Goal: Information Seeking & Learning: Learn about a topic

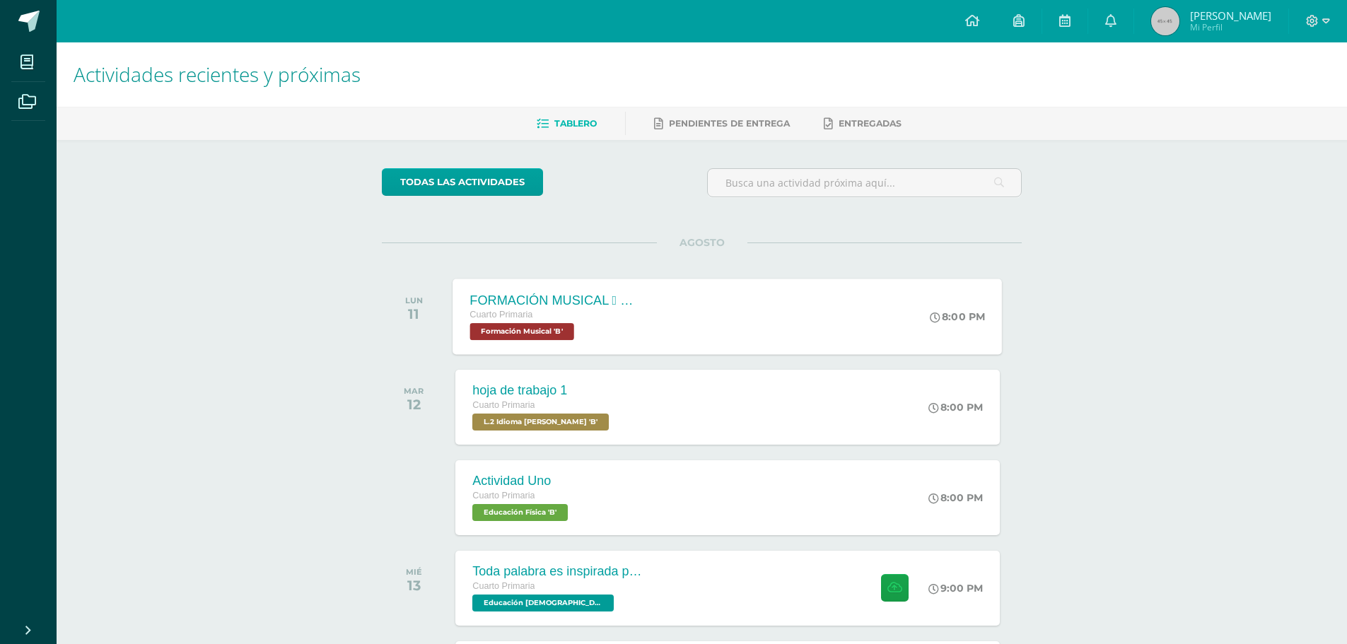
click at [583, 326] on div "Cuarto Primaria Formación Musical 'B'" at bounding box center [555, 324] width 171 height 33
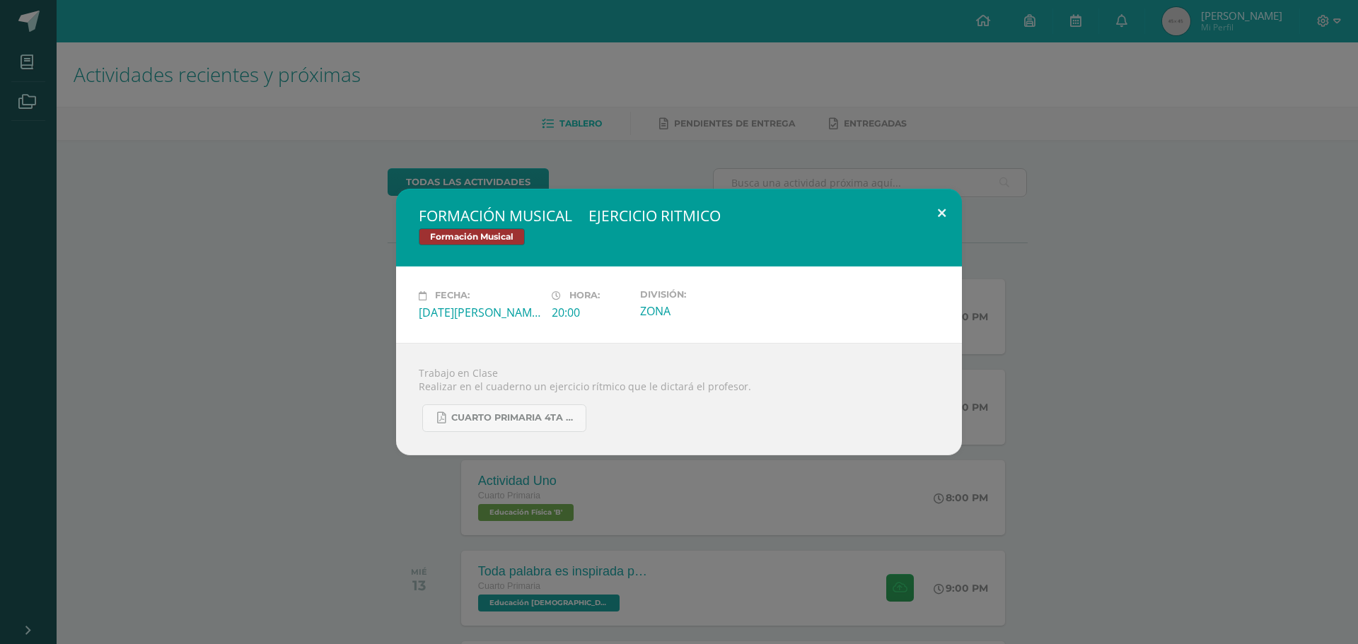
click at [945, 213] on button at bounding box center [941, 213] width 40 height 48
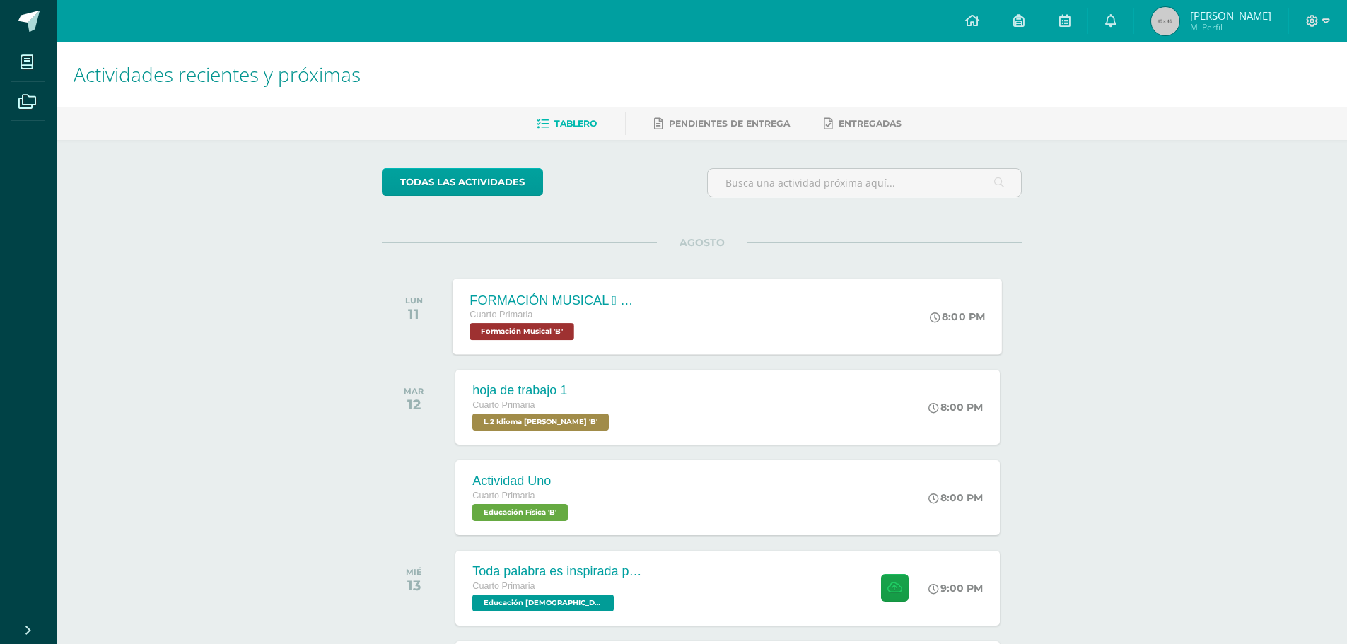
click at [620, 349] on div "FORMACIÓN MUSICAL  EJERCICIO RITMICO Cuarto Primaria Formación Musical 'B'" at bounding box center [556, 317] width 206 height 76
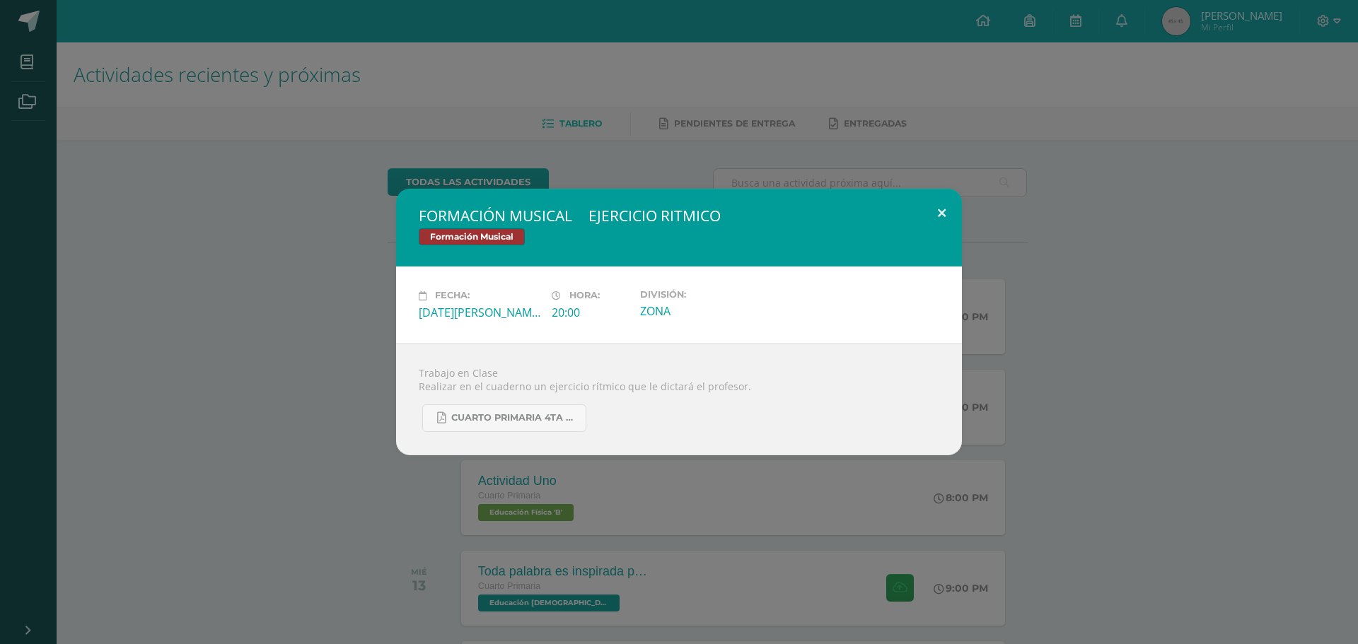
click at [941, 216] on button at bounding box center [941, 213] width 40 height 48
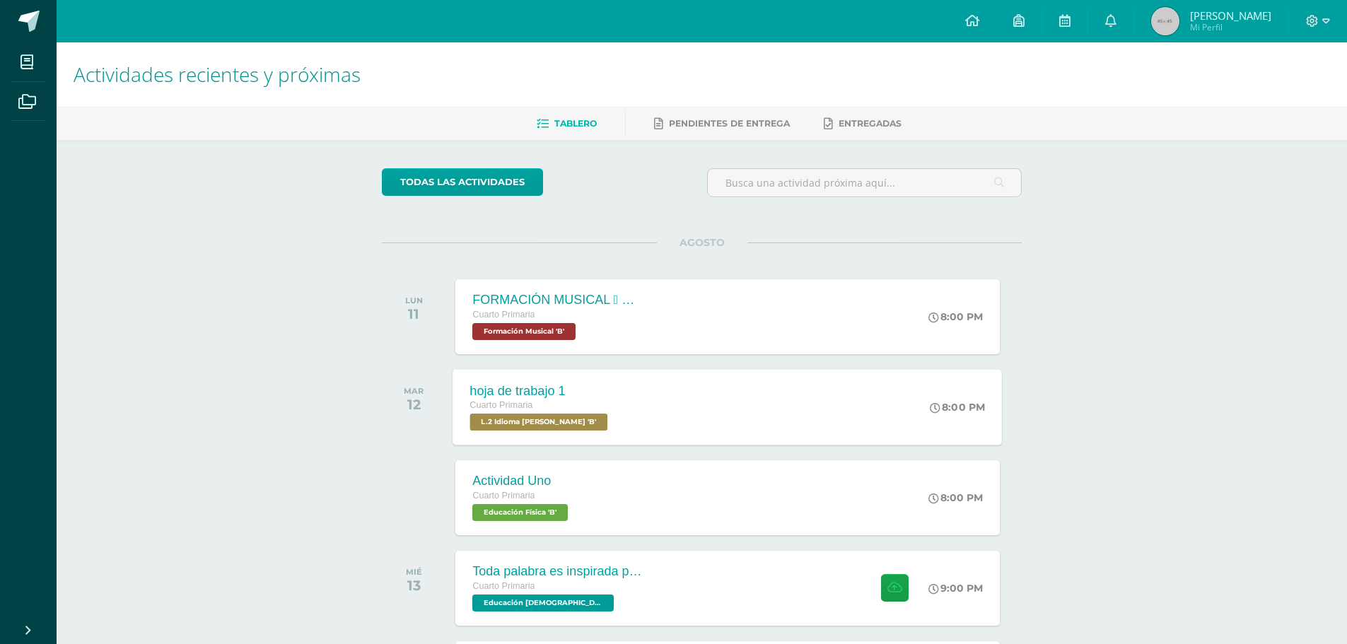
click at [684, 400] on div "hoja de trabajo 1 Cuarto Primaria L.2 Idioma Maya Kaqchikel 'B' 8:00 PM hoja de…" at bounding box center [727, 407] width 549 height 76
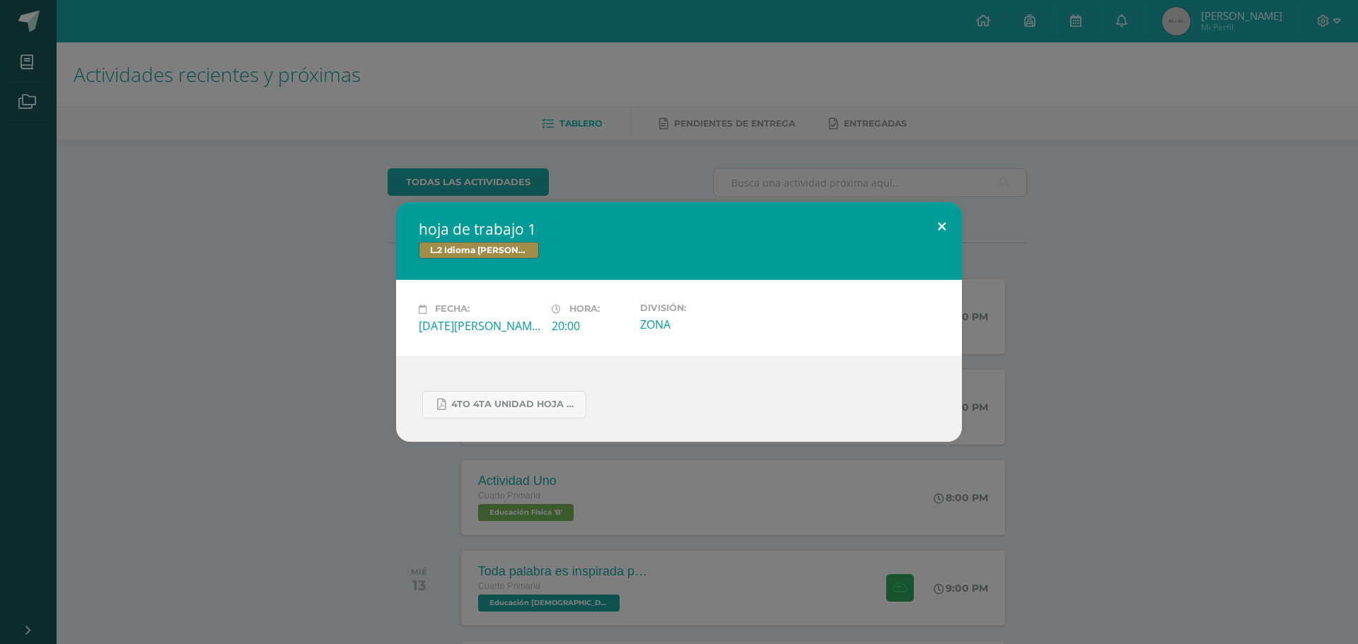
click at [943, 233] on button at bounding box center [941, 226] width 40 height 48
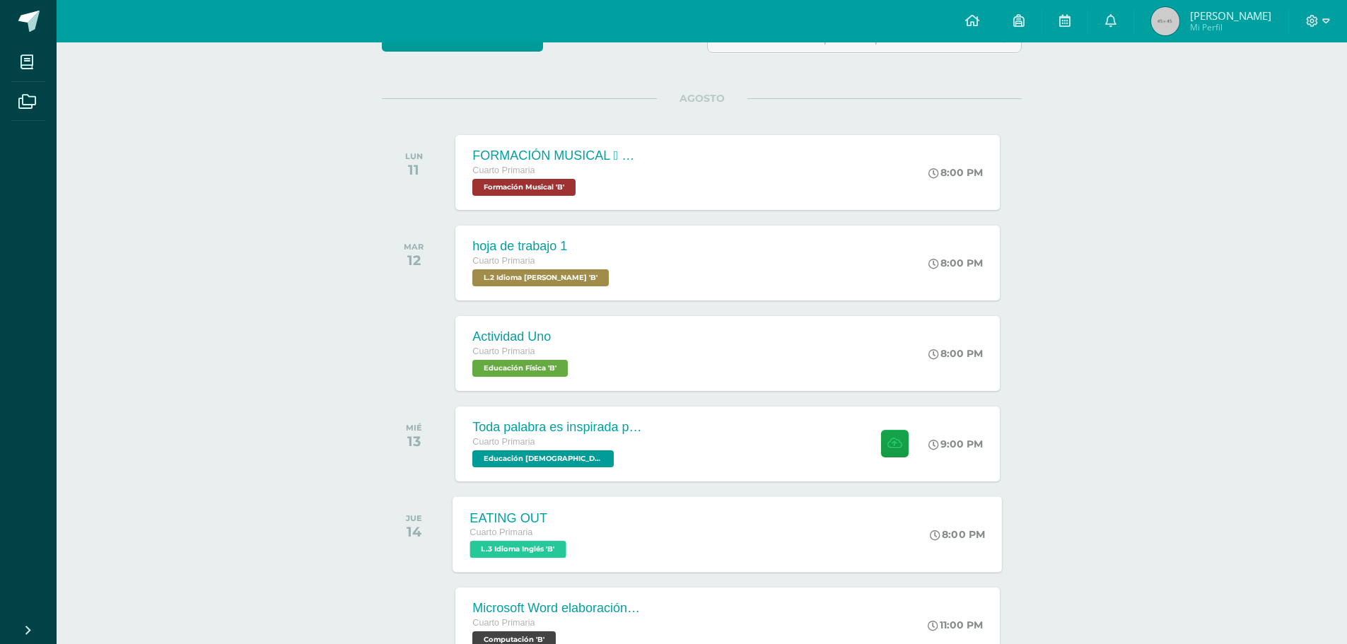
scroll to position [252, 0]
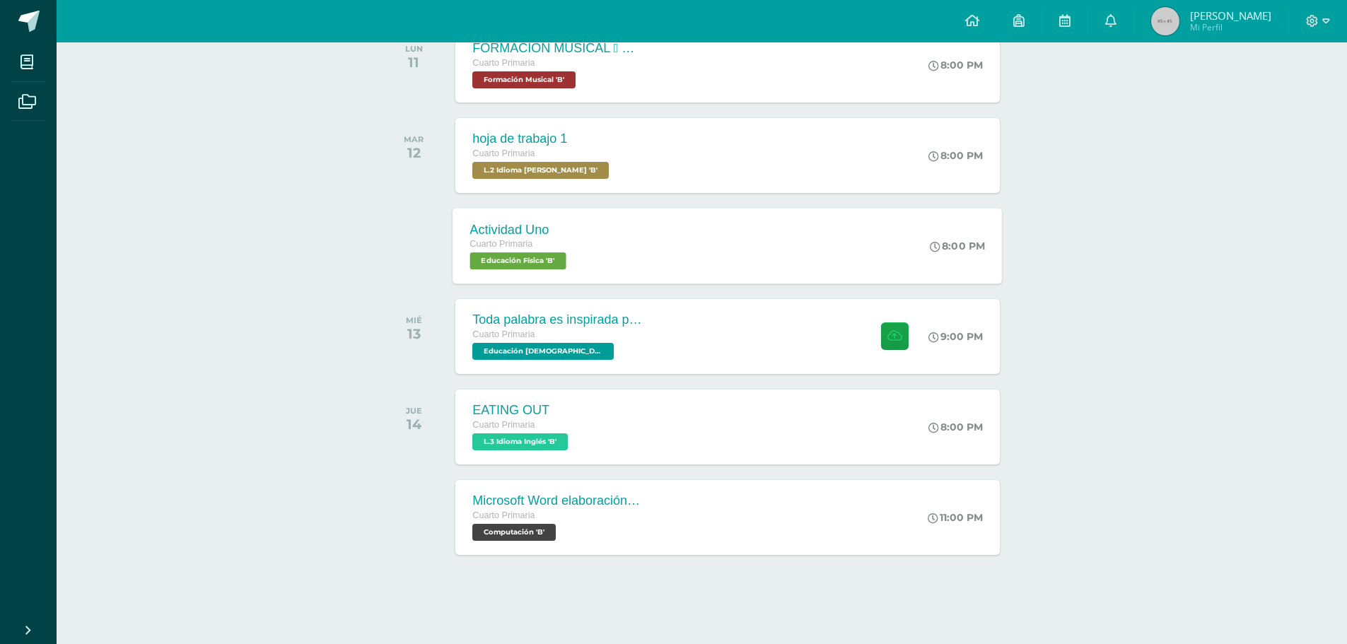
click at [588, 237] on div "Actividad Uno Cuarto Primaria Educación Física 'B'" at bounding box center [520, 246] width 134 height 76
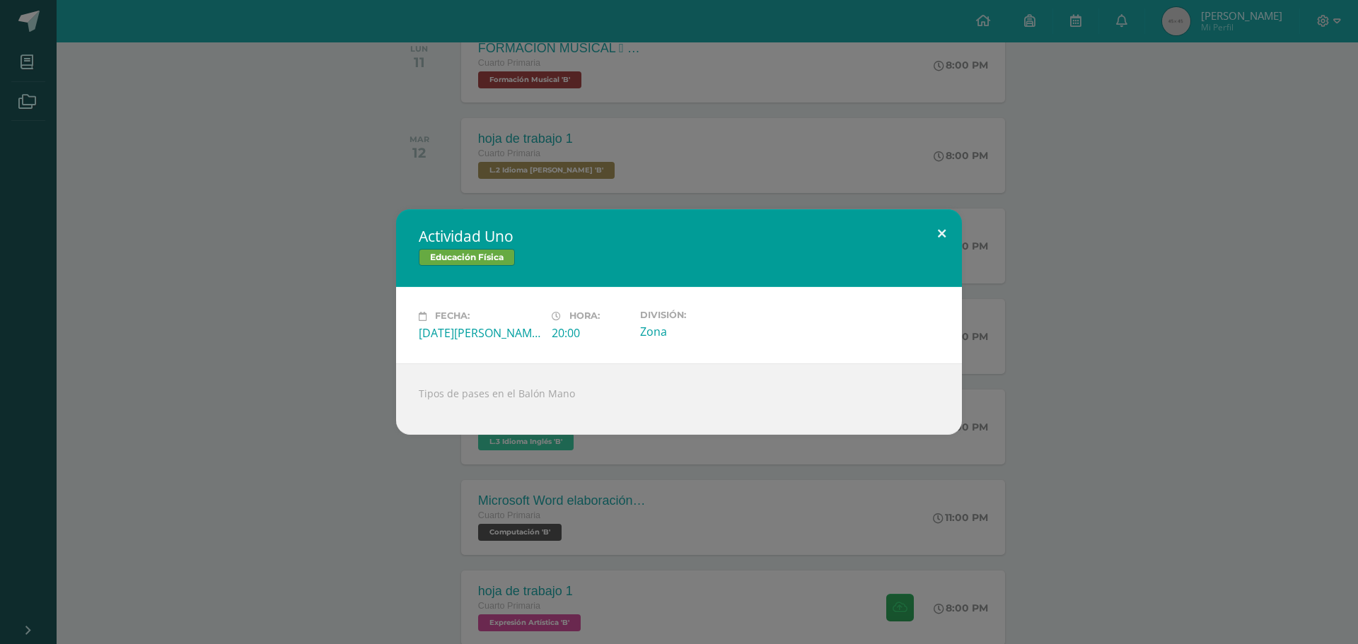
click at [938, 236] on button at bounding box center [941, 233] width 40 height 48
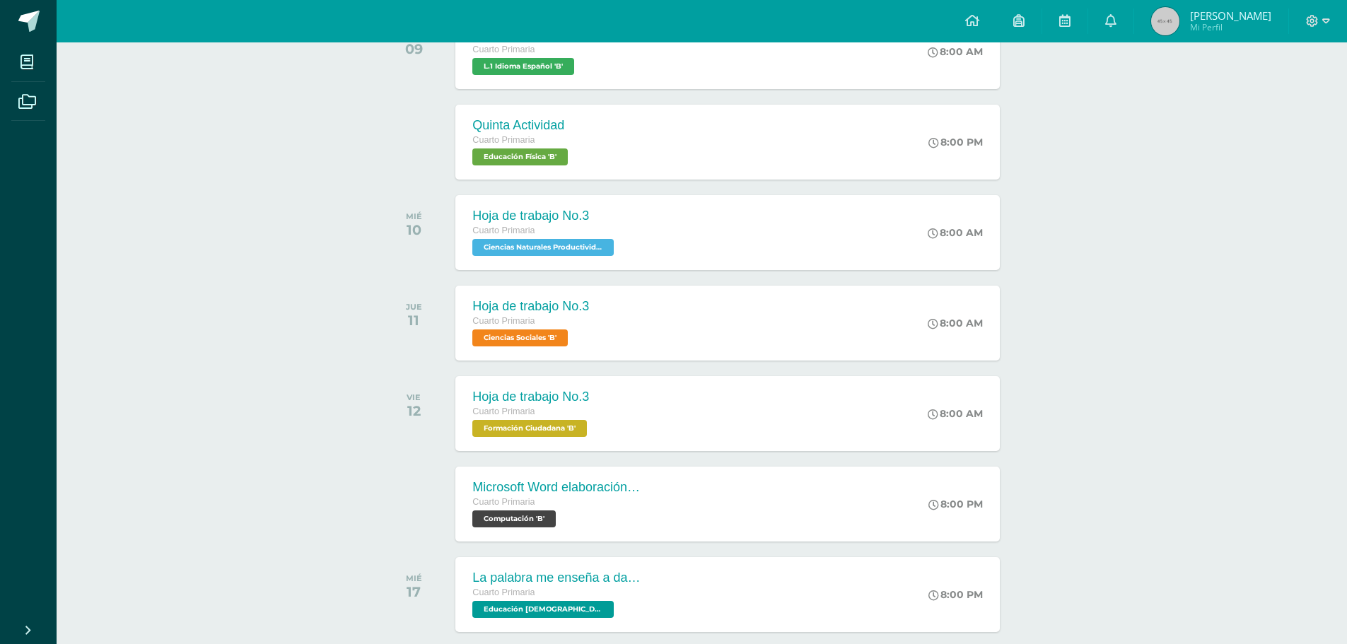
scroll to position [2744, 0]
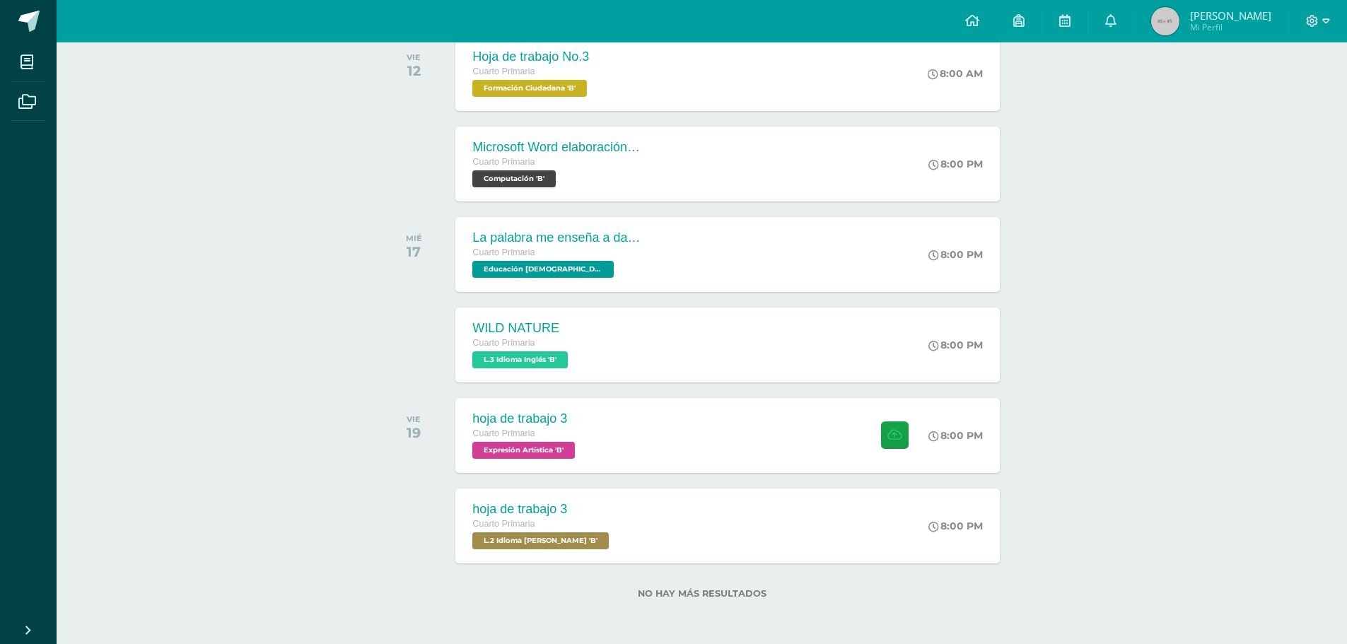
click at [721, 597] on label "No hay más resultados" at bounding box center [702, 593] width 640 height 11
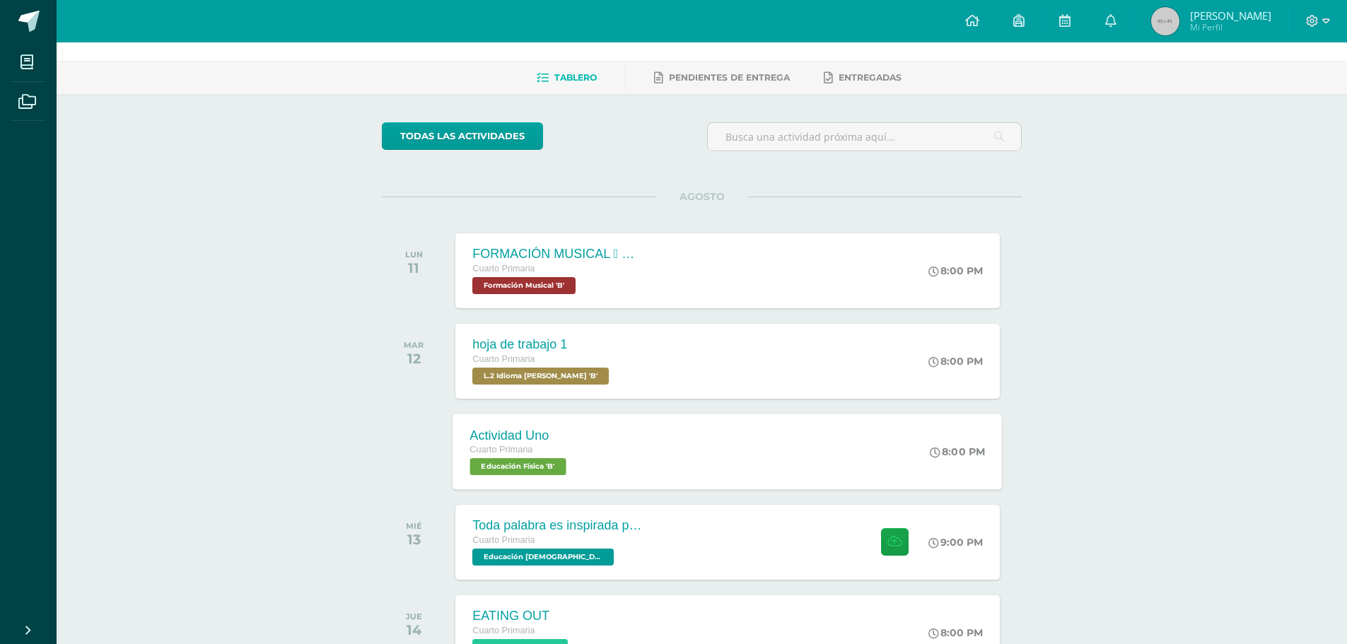
scroll to position [0, 0]
